Goal: Task Accomplishment & Management: Manage account settings

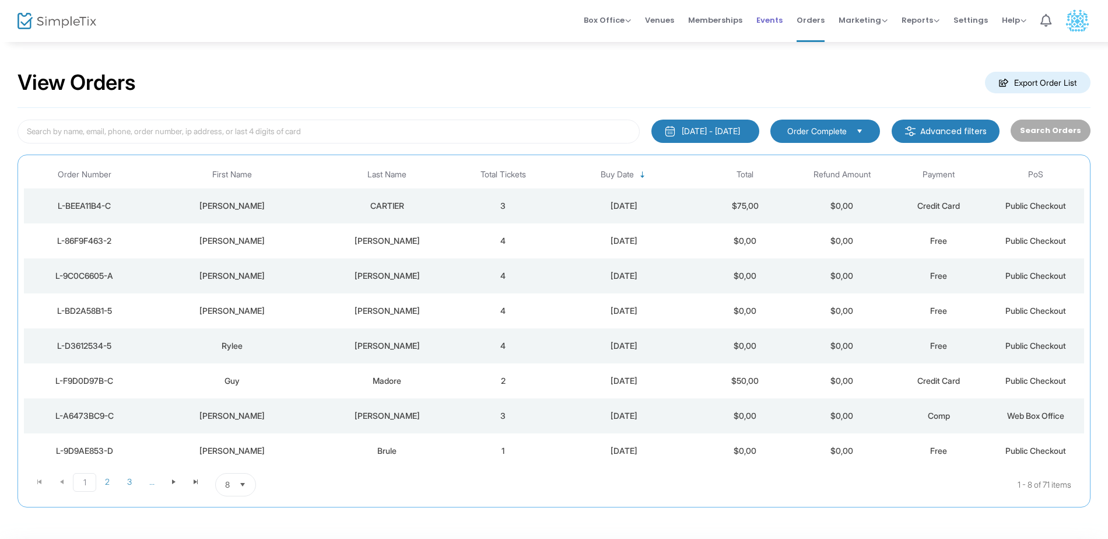
click at [772, 25] on span "Events" at bounding box center [770, 20] width 26 height 30
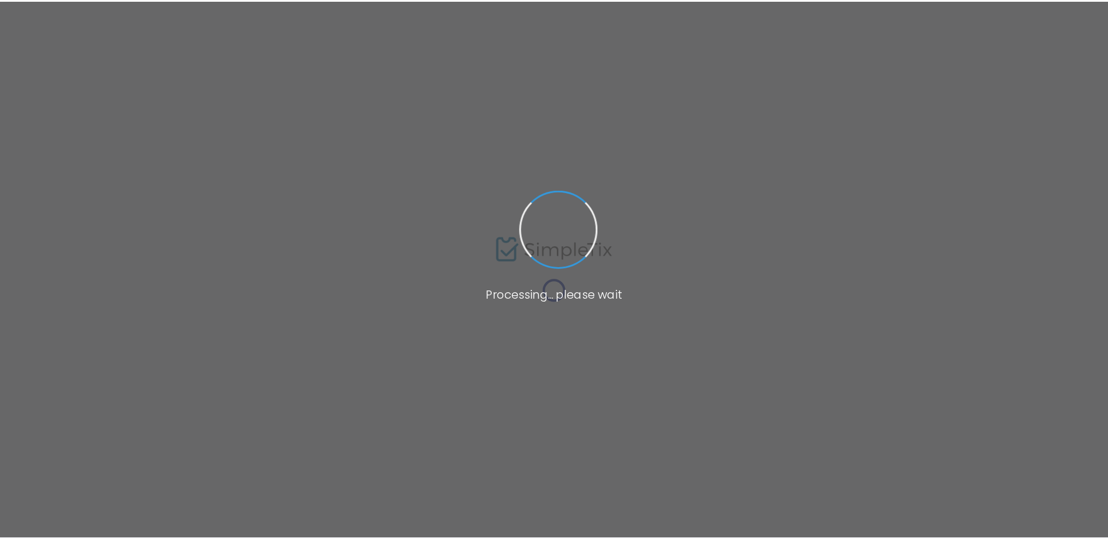
scroll to position [935, 0]
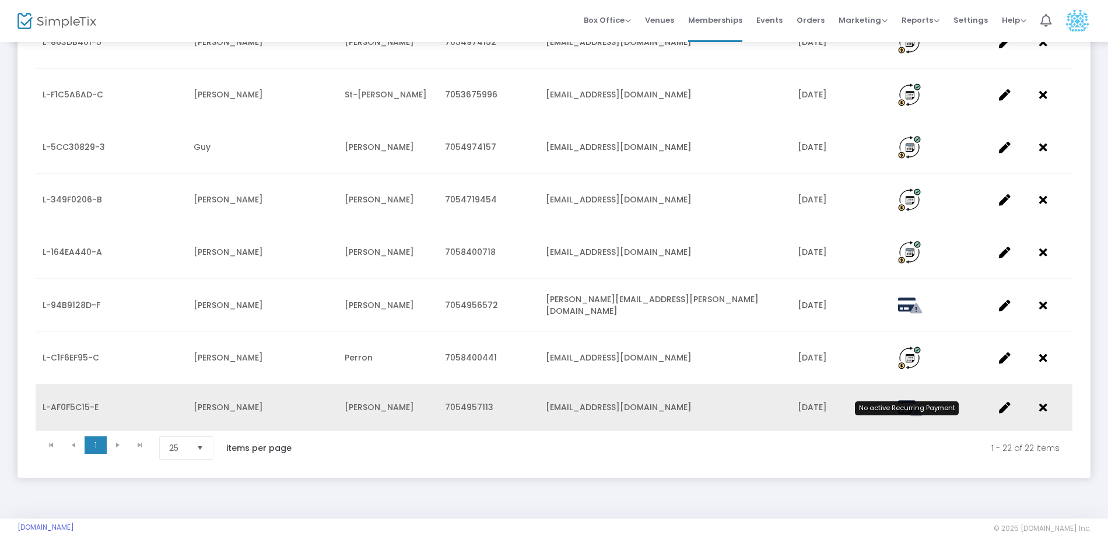
click at [905, 399] on icon "Data table" at bounding box center [907, 407] width 18 height 16
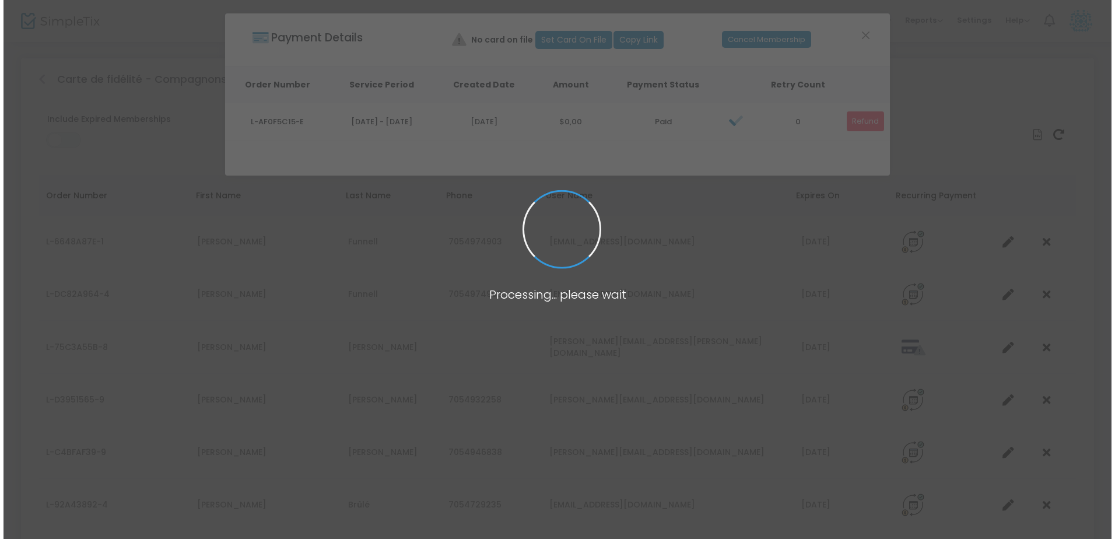
scroll to position [0, 0]
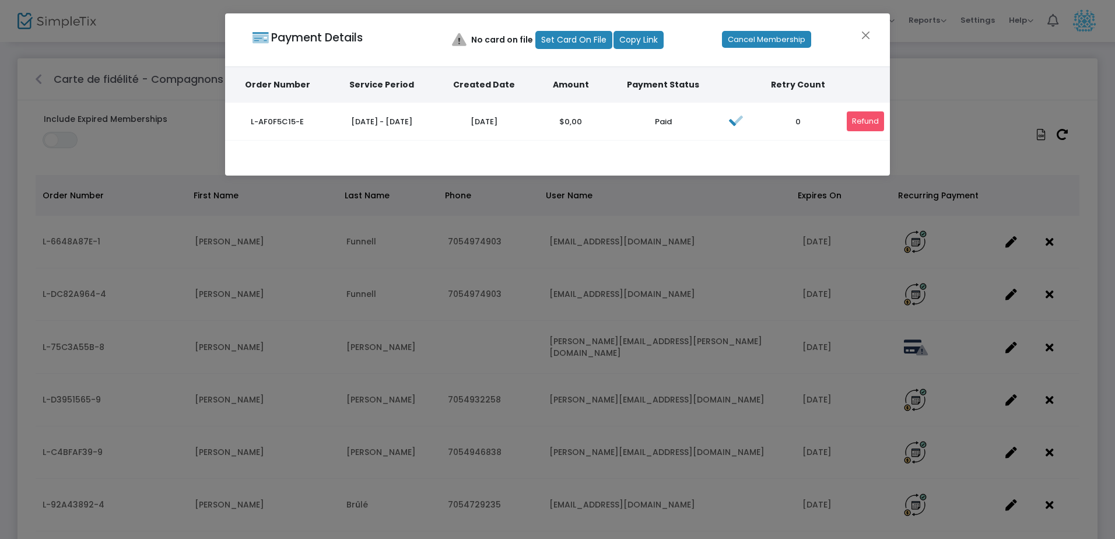
click at [781, 36] on link "Cancel Membership" at bounding box center [766, 39] width 83 height 17
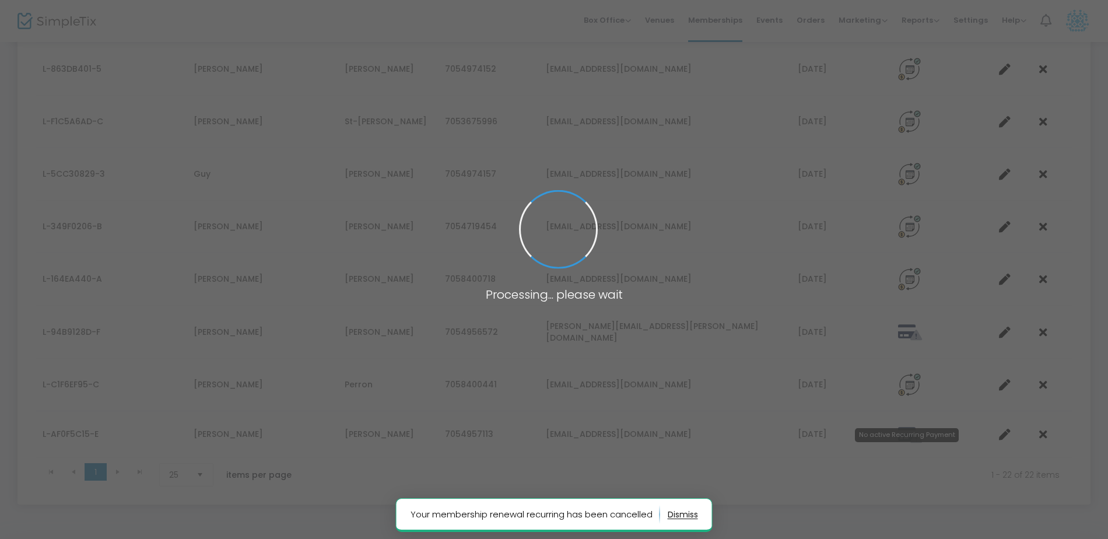
scroll to position [935, 0]
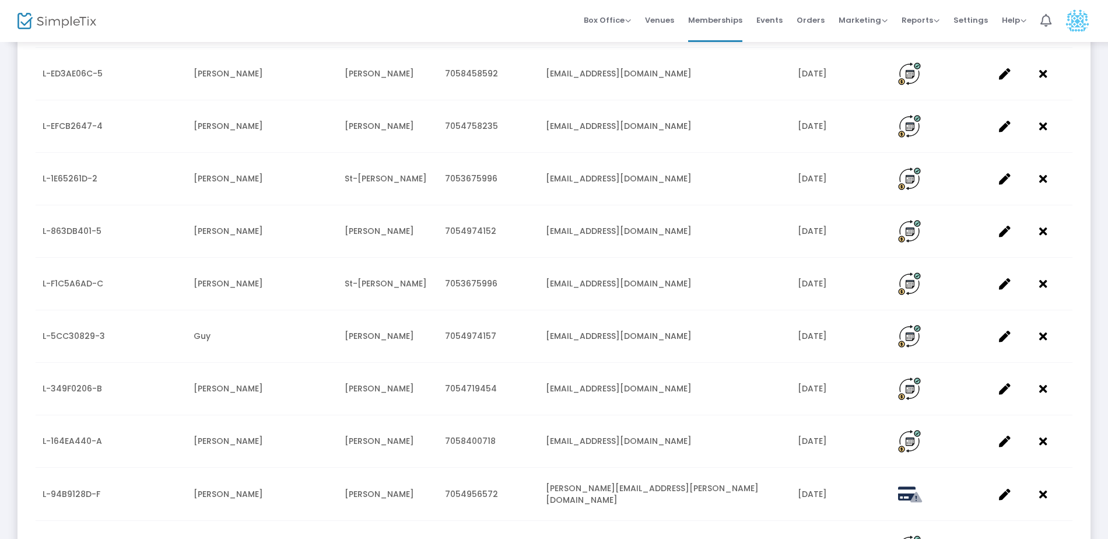
scroll to position [981, 0]
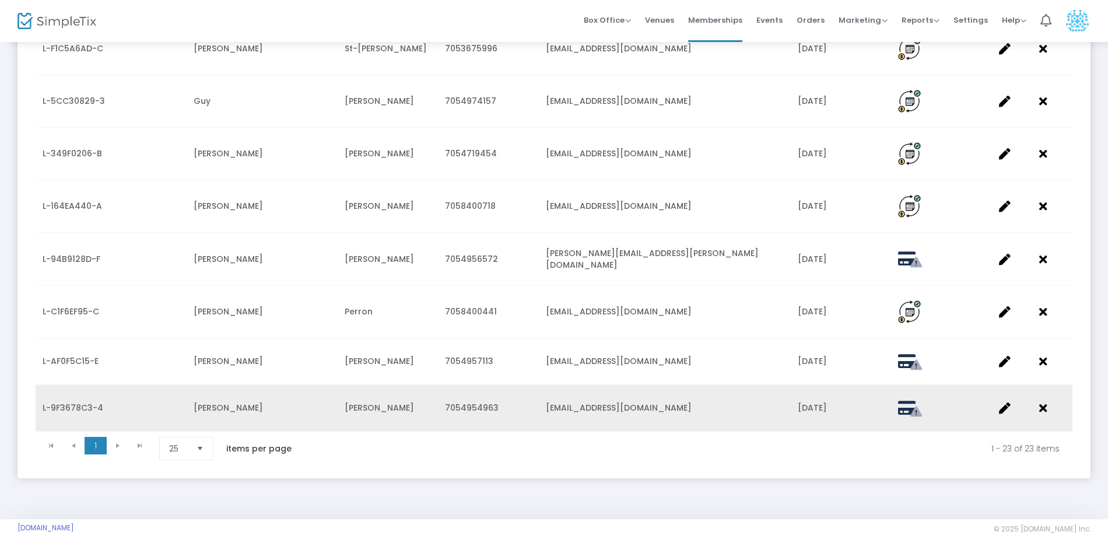
click at [271, 404] on td "[PERSON_NAME]" at bounding box center [262, 408] width 151 height 47
click at [1000, 403] on icon "Data table" at bounding box center [1005, 409] width 12 height 12
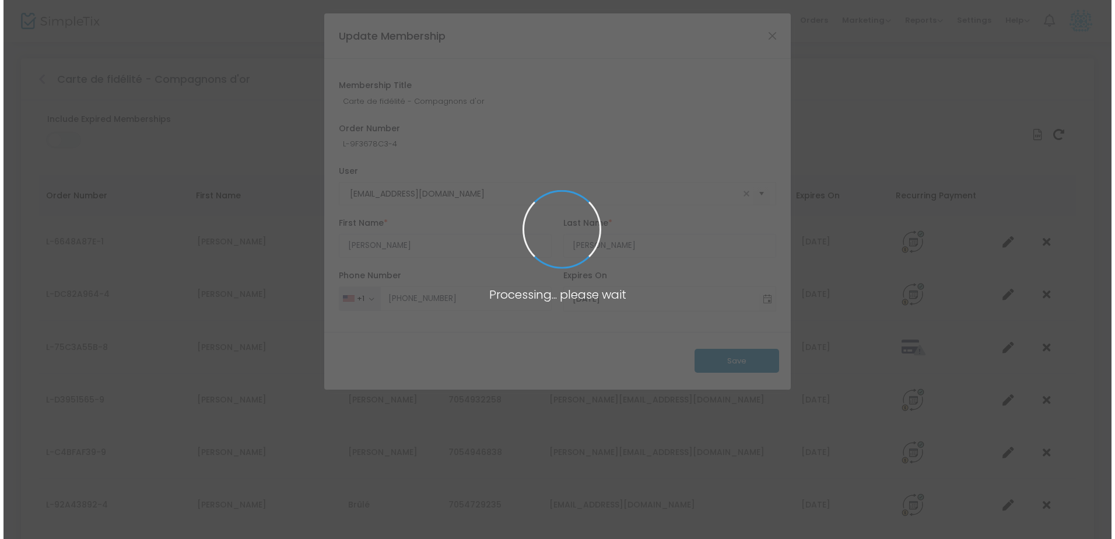
scroll to position [0, 0]
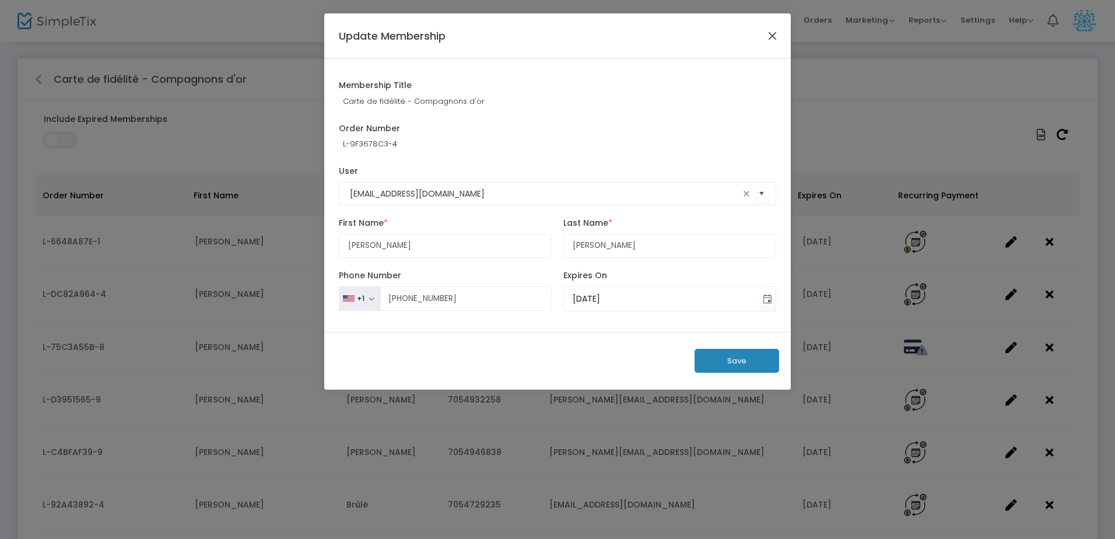
click at [775, 39] on button "Close" at bounding box center [772, 35] width 15 height 15
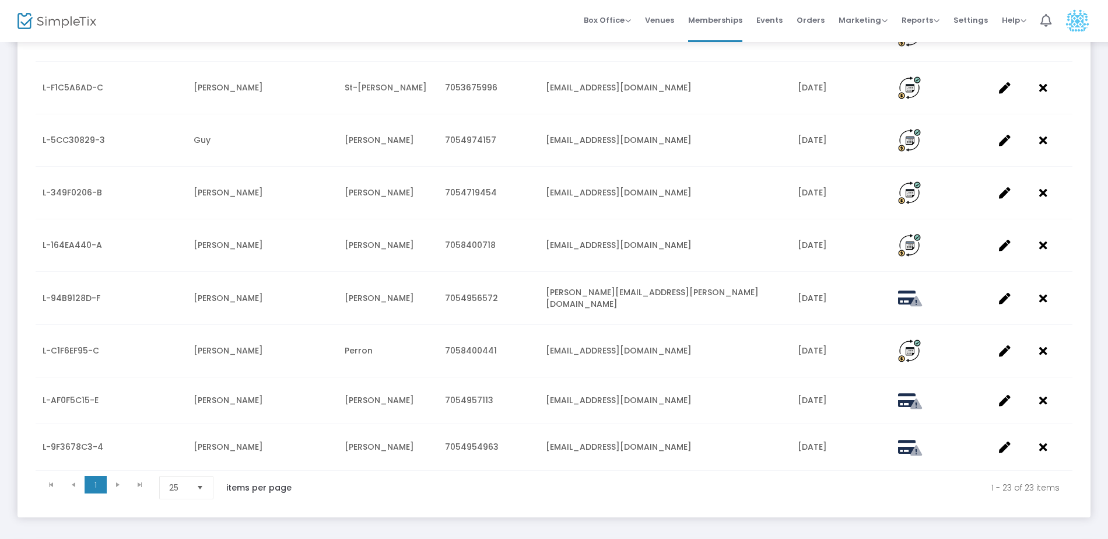
scroll to position [981, 0]
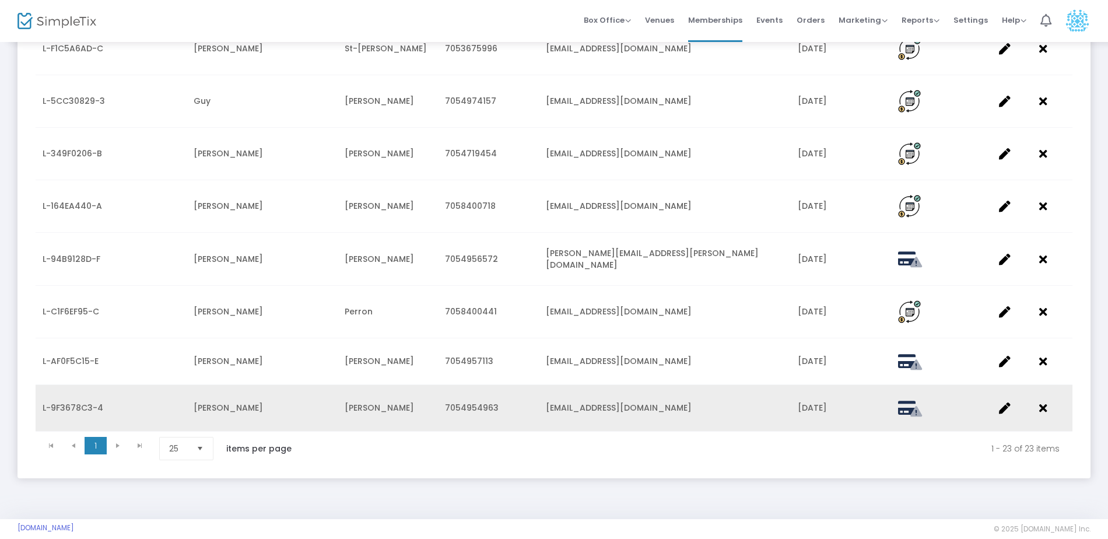
click at [141, 394] on td "L-9F3678C3-4" at bounding box center [111, 408] width 151 height 47
click at [908, 400] on icon "Data table" at bounding box center [907, 408] width 18 height 16
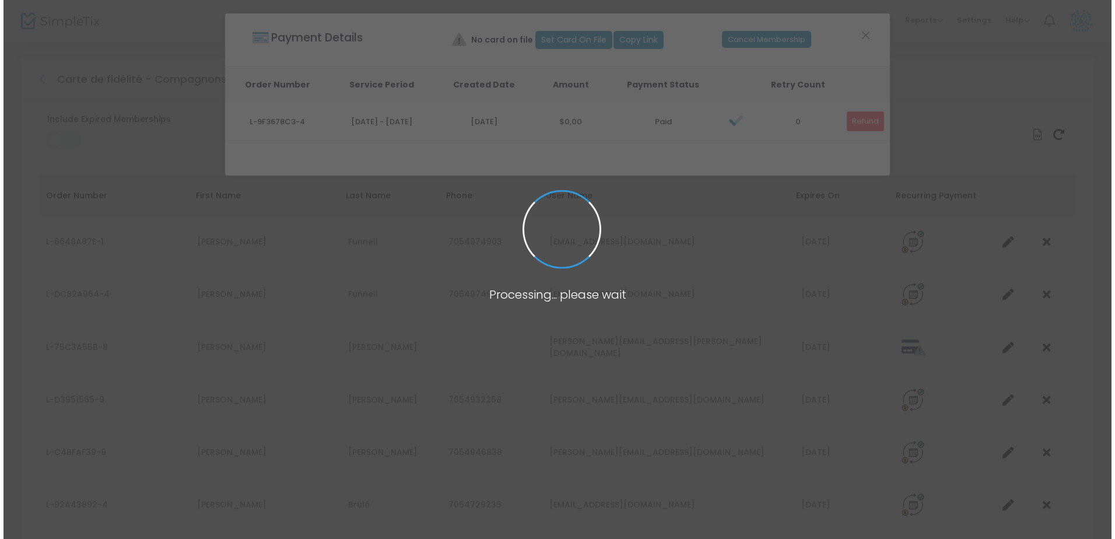
scroll to position [0, 0]
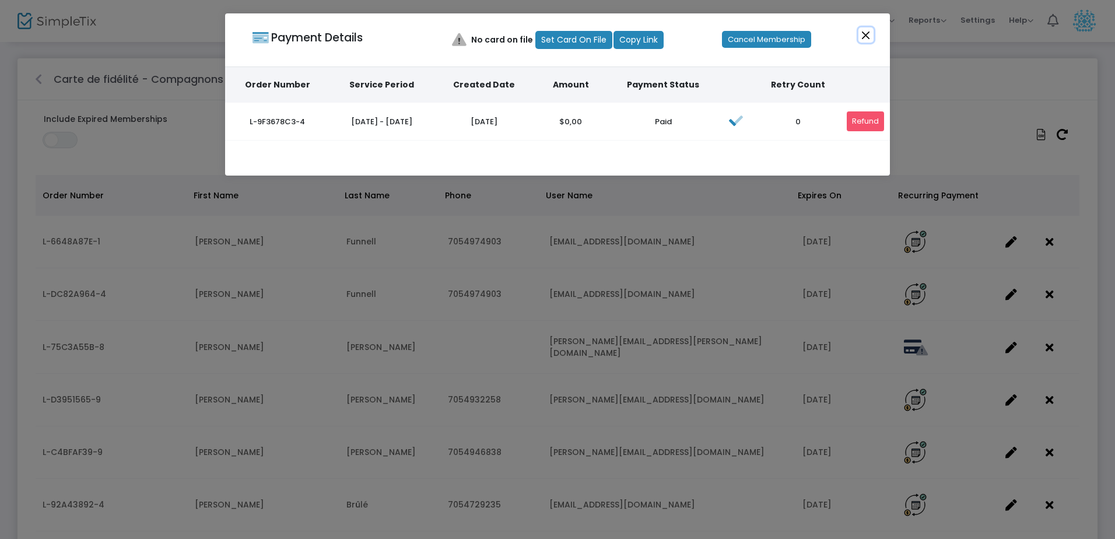
click at [872, 33] on button "Close" at bounding box center [866, 34] width 15 height 15
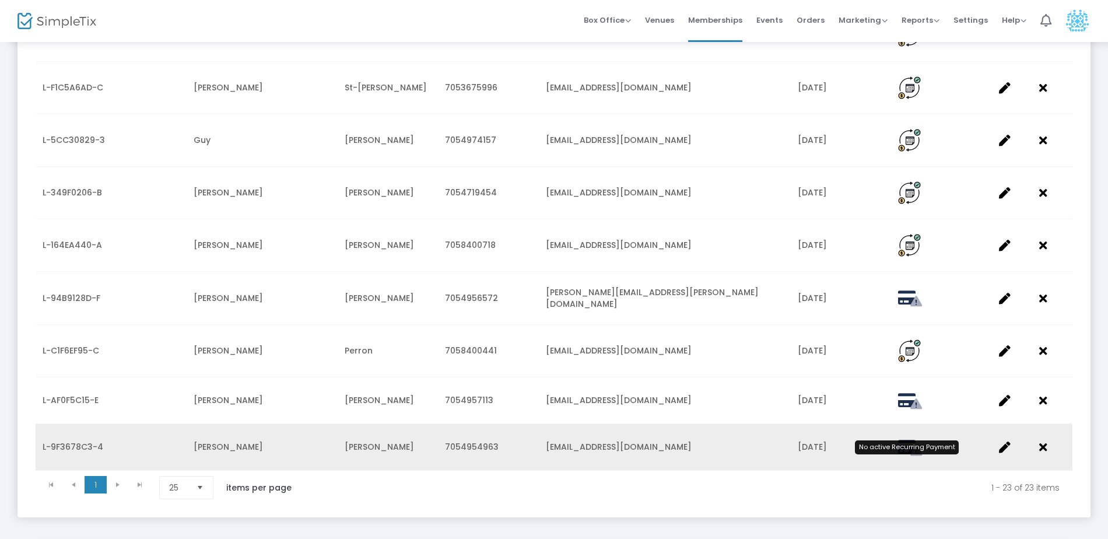
scroll to position [981, 0]
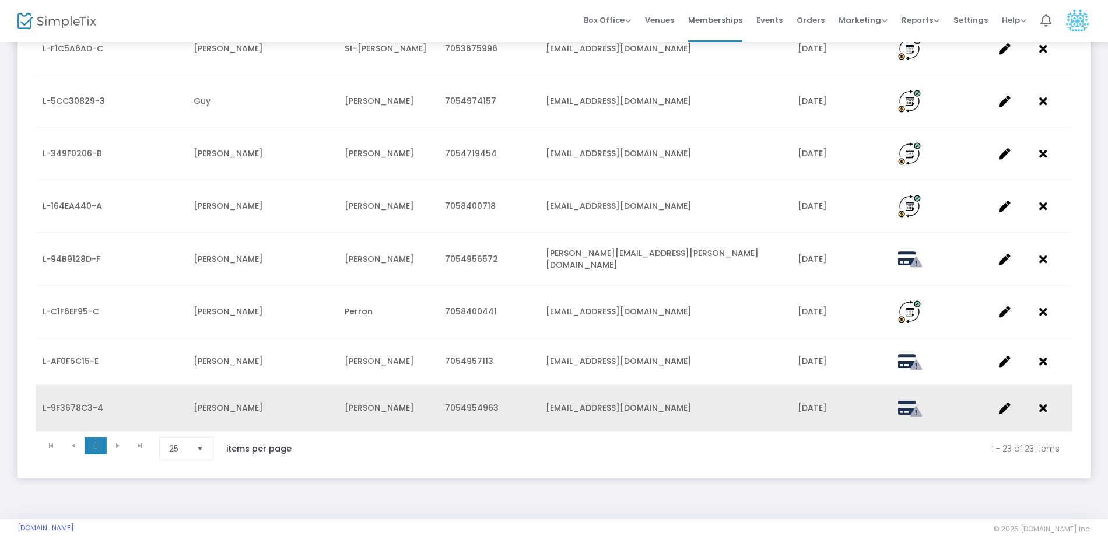
click at [264, 396] on td "[PERSON_NAME]" at bounding box center [262, 408] width 151 height 47
click at [60, 402] on span "L-9F3678C3-4" at bounding box center [73, 408] width 61 height 12
click at [1005, 403] on icon "Data table" at bounding box center [1005, 409] width 12 height 12
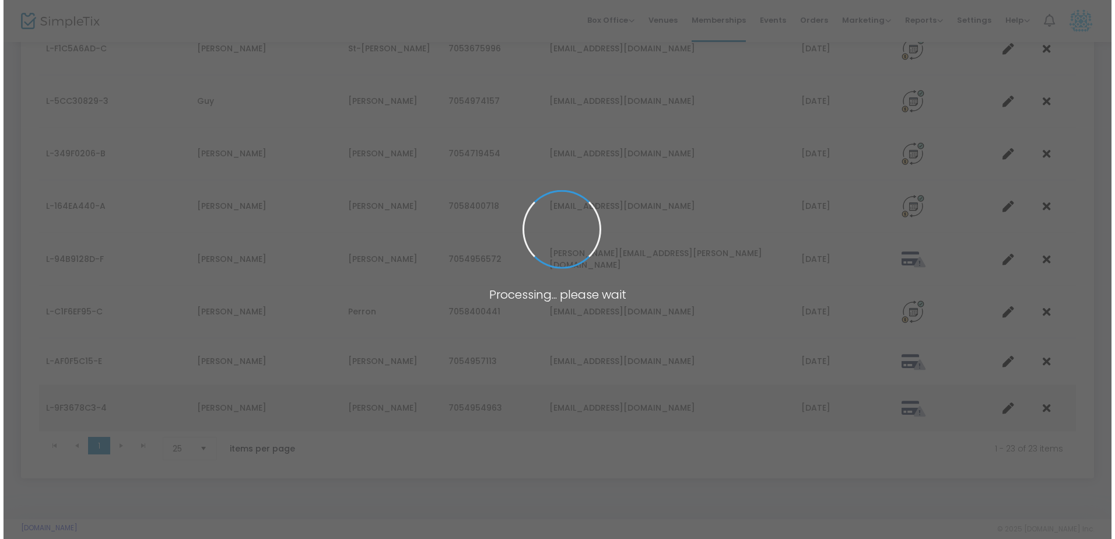
scroll to position [0, 0]
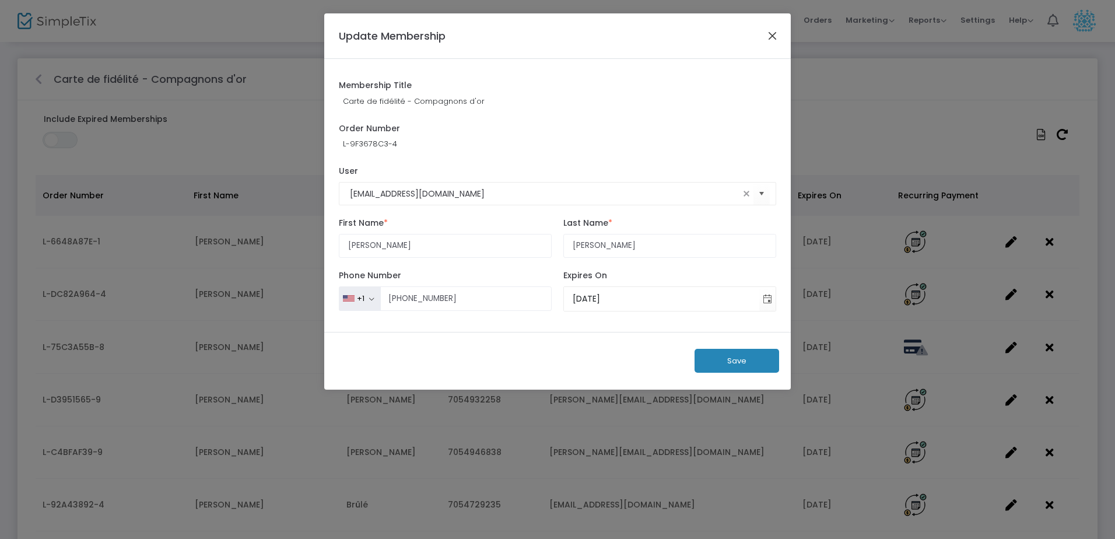
click at [772, 34] on button "Close" at bounding box center [772, 35] width 15 height 15
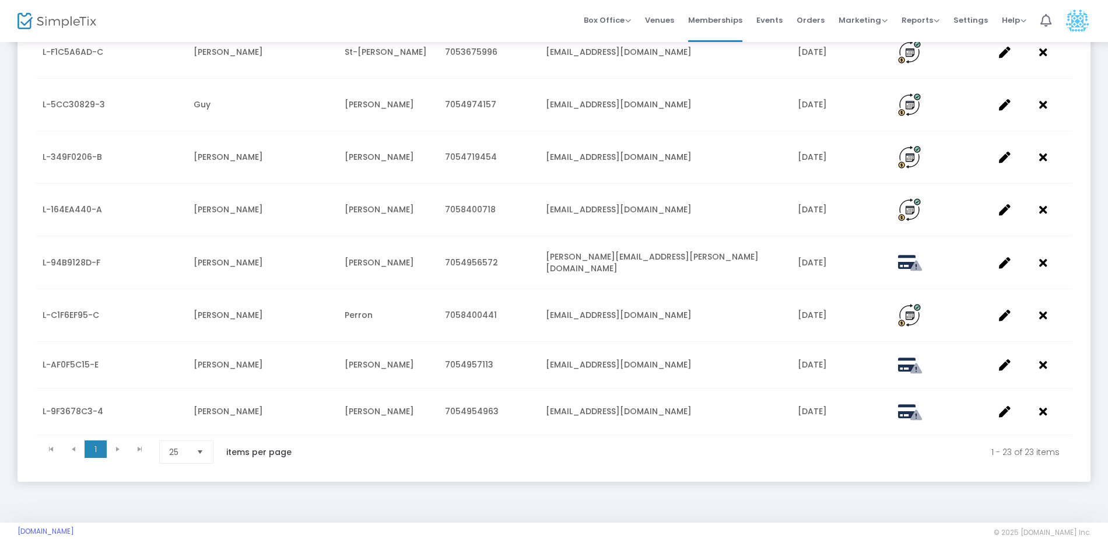
scroll to position [981, 0]
